Goal: Communication & Community: Participate in discussion

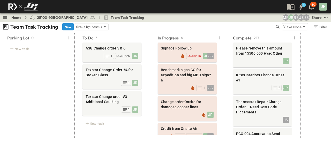
scroll to position [0, 4]
click at [113, 107] on div "JR 1" at bounding box center [112, 109] width 53 height 7
